Goal: Book appointment/travel/reservation

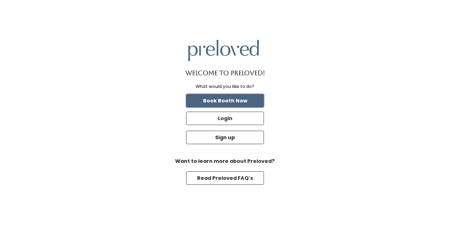
click at [240, 99] on button "Book Booth Now" at bounding box center [225, 100] width 78 height 13
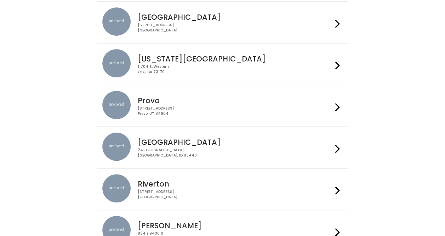
scroll to position [154, 0]
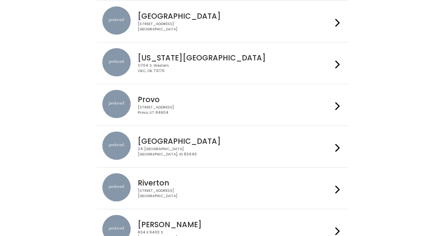
click at [335, 105] on icon at bounding box center [337, 106] width 5 height 10
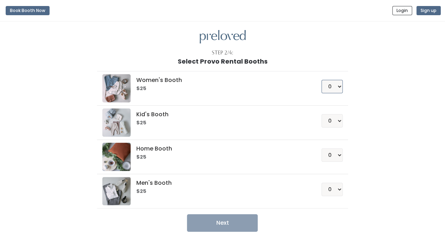
click at [338, 88] on select "0 1 2 3 4" at bounding box center [331, 86] width 21 height 13
select select "1"
click at [321, 80] on select "0 1 2 3 4" at bounding box center [331, 86] width 21 height 13
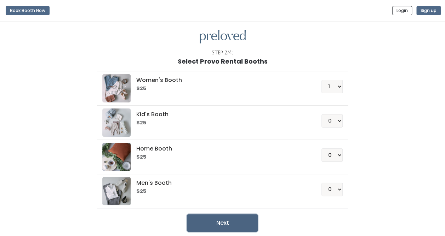
click at [230, 223] on button "Next" at bounding box center [222, 223] width 71 height 18
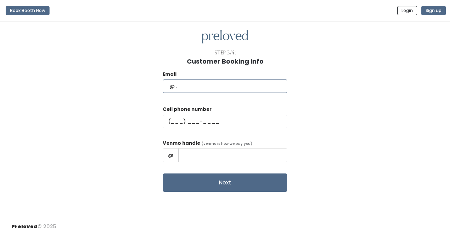
click at [214, 86] on input "text" at bounding box center [225, 86] width 124 height 13
type input "kayleewadsworth04@gmail.com"
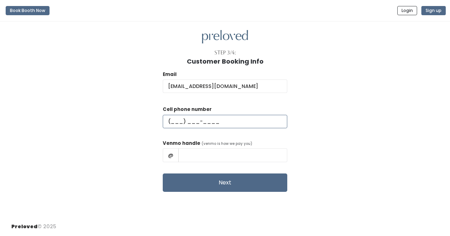
click at [192, 121] on input "text" at bounding box center [225, 121] width 124 height 13
type input "(208) 969-7009"
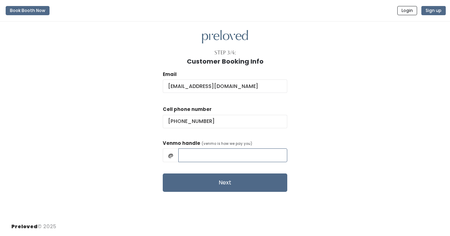
click at [209, 156] on input "text" at bounding box center [232, 155] width 109 height 13
type input "kaylee7wads"
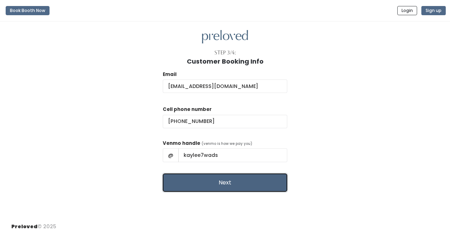
click at [230, 183] on button "Next" at bounding box center [225, 183] width 124 height 18
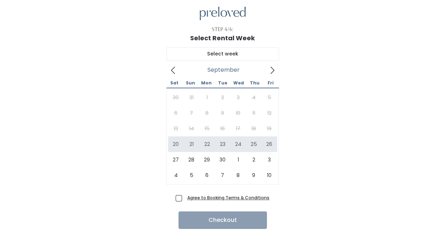
scroll to position [24, 0]
